Goal: Browse casually: Explore the website without a specific task or goal

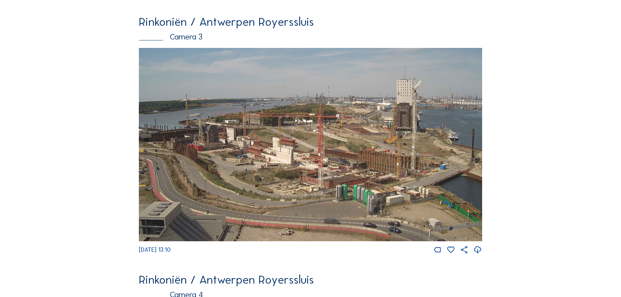
scroll to position [587, 0]
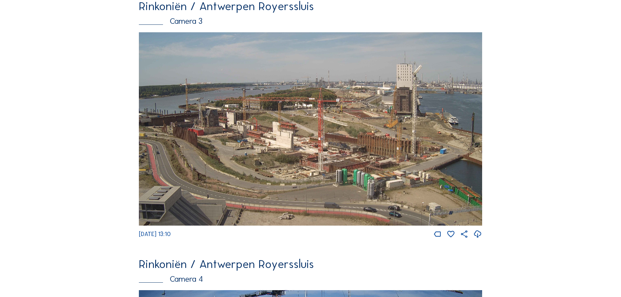
click at [270, 146] on img at bounding box center [310, 128] width 343 height 193
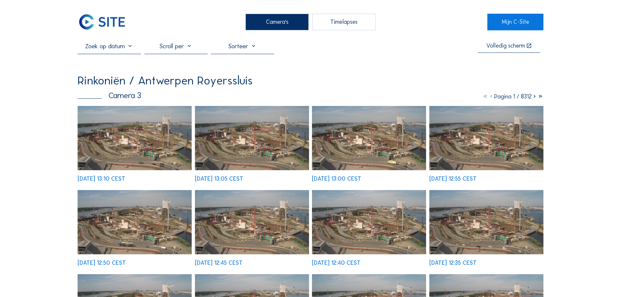
click at [158, 130] on img at bounding box center [135, 138] width 114 height 64
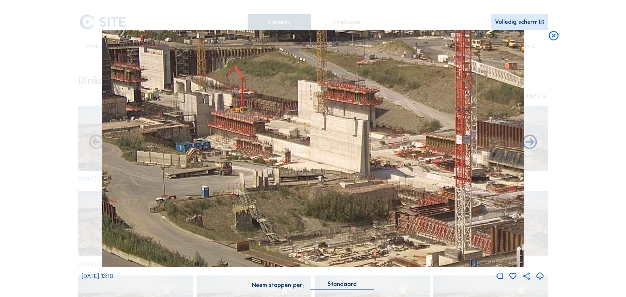
click at [557, 40] on icon at bounding box center [554, 36] width 12 height 12
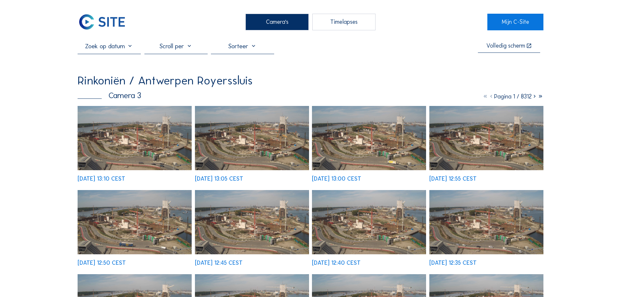
click at [147, 138] on img at bounding box center [135, 138] width 114 height 64
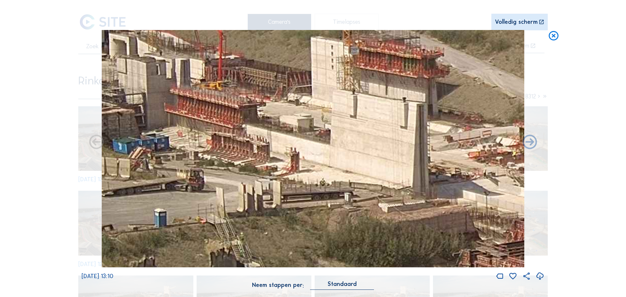
drag, startPoint x: 406, startPoint y: 174, endPoint x: 378, endPoint y: 186, distance: 30.6
click at [378, 186] on img at bounding box center [313, 149] width 423 height 238
